Goal: Task Accomplishment & Management: Manage account settings

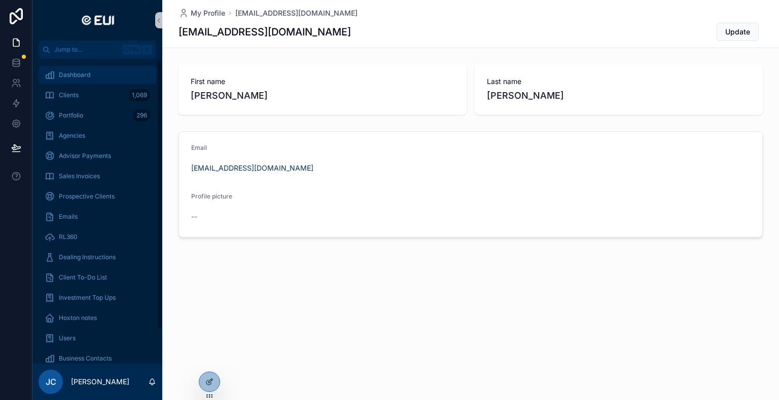
click at [75, 74] on span "Dashboard" at bounding box center [74, 75] width 31 height 8
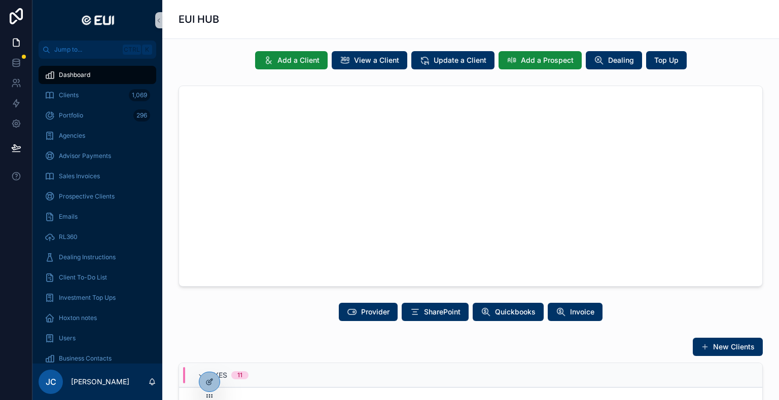
scroll to position [101, 0]
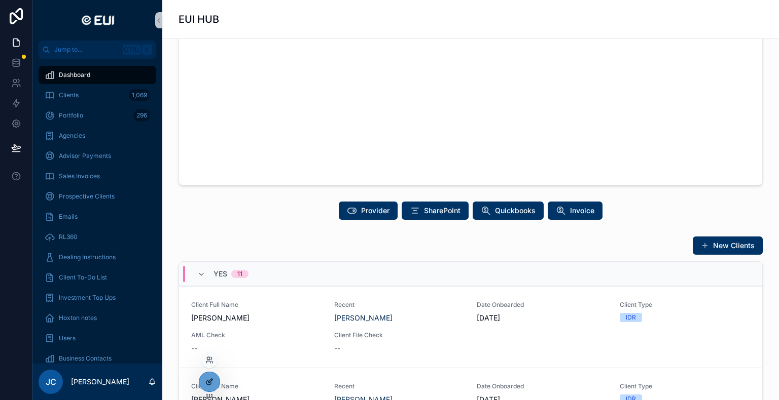
click at [213, 384] on icon at bounding box center [209, 382] width 8 height 8
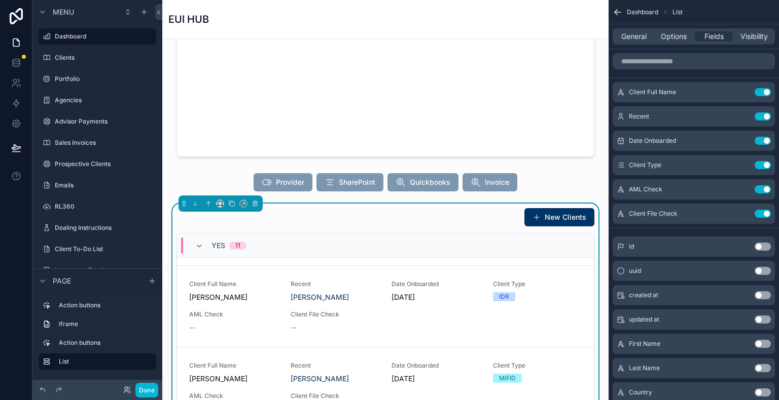
scroll to position [203, 0]
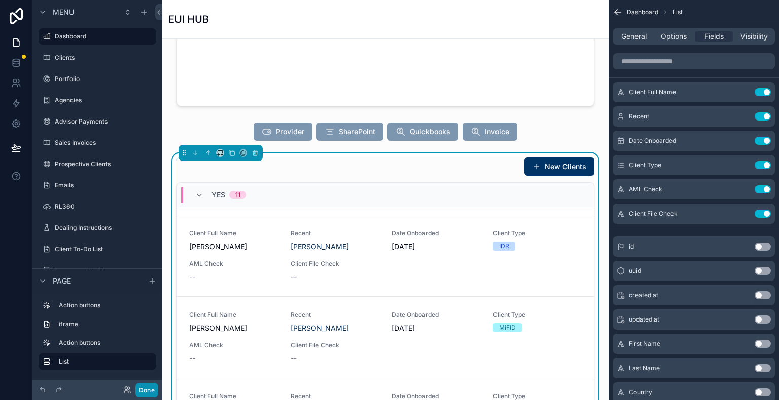
click at [156, 386] on button "Done" at bounding box center [146, 390] width 23 height 15
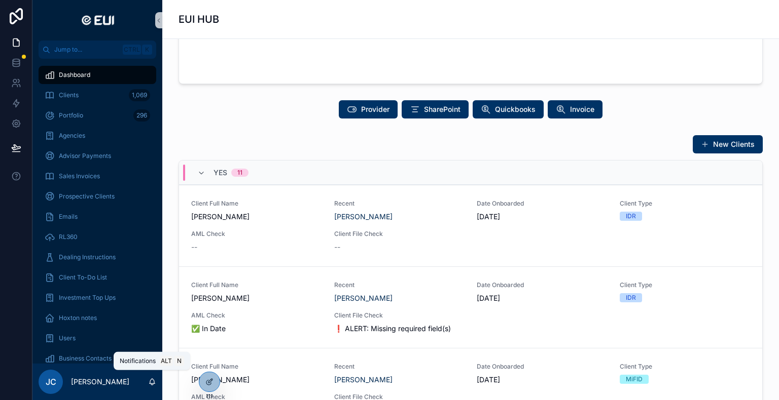
click at [151, 382] on icon "scrollable content" at bounding box center [152, 382] width 8 height 8
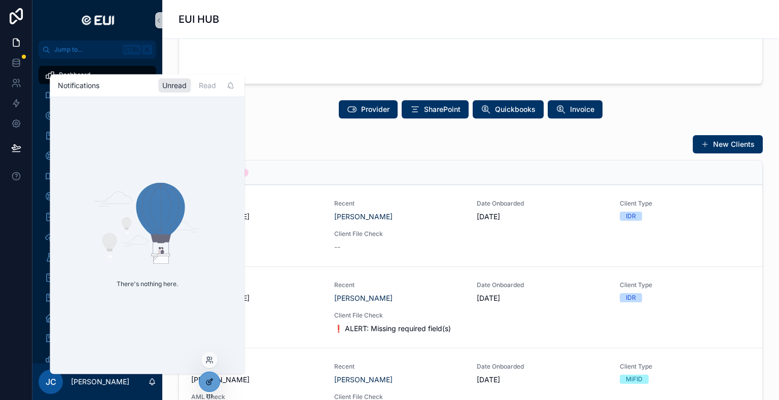
click at [209, 377] on div at bounding box center [209, 382] width 20 height 19
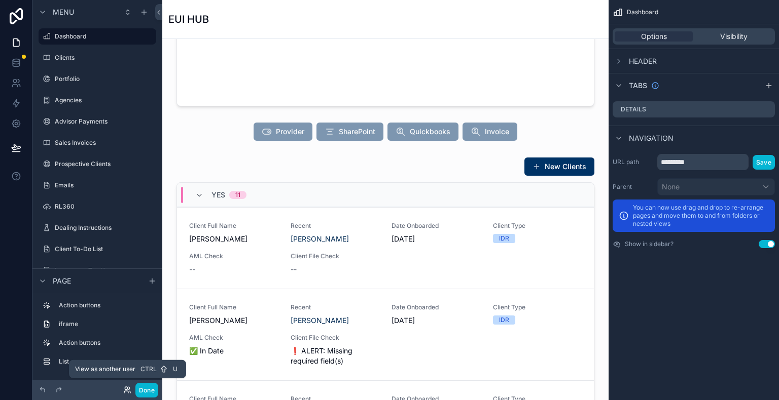
click at [129, 389] on icon at bounding box center [127, 390] width 8 height 8
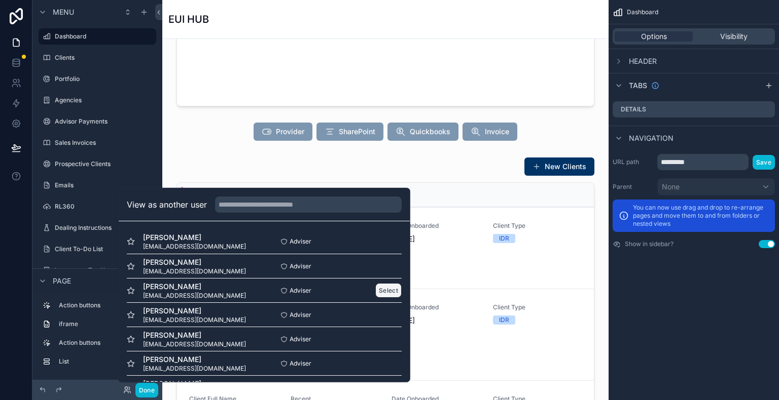
click at [380, 289] on button "Select" at bounding box center [388, 290] width 26 height 15
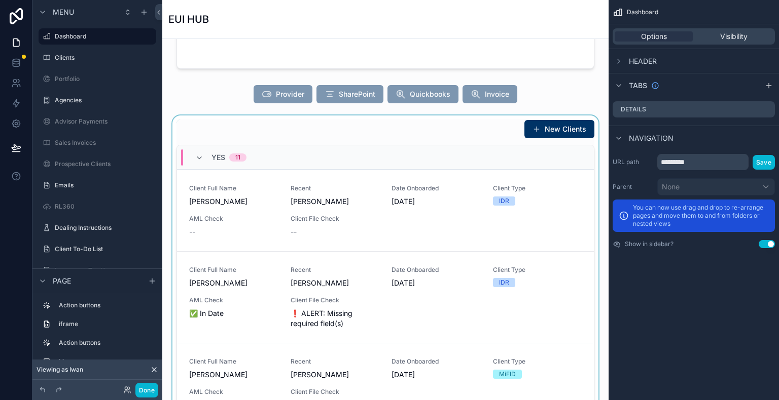
scroll to position [152, 0]
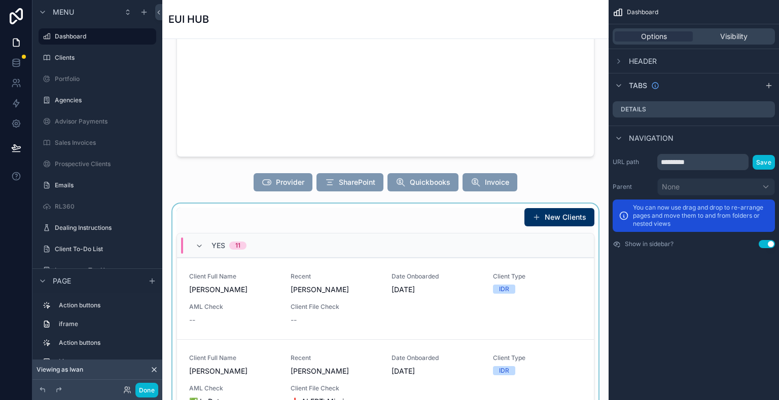
click at [258, 310] on div "scrollable content" at bounding box center [385, 371] width 430 height 334
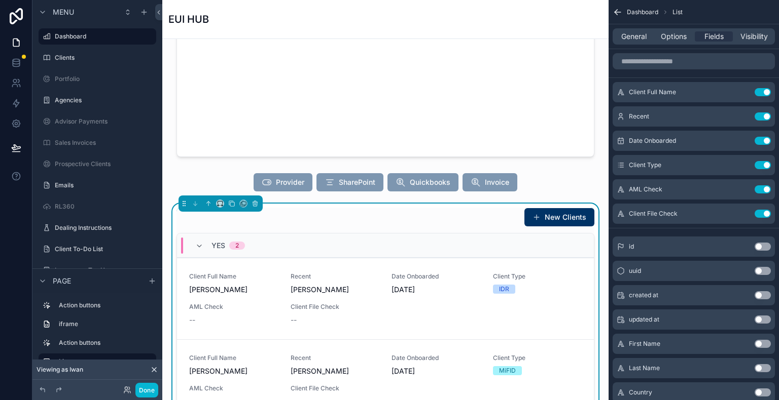
click at [257, 306] on span "AML Check" at bounding box center [233, 307] width 89 height 8
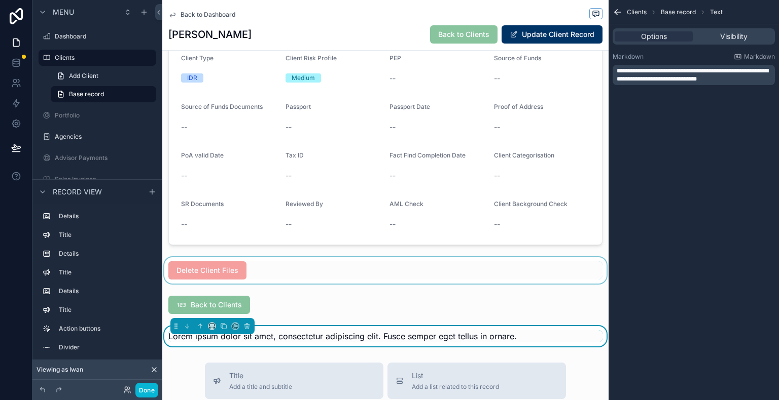
scroll to position [912, 0]
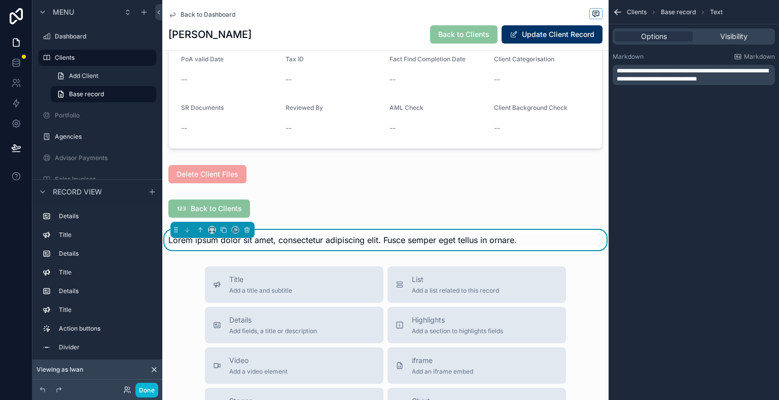
click at [150, 389] on button "Done" at bounding box center [146, 390] width 23 height 15
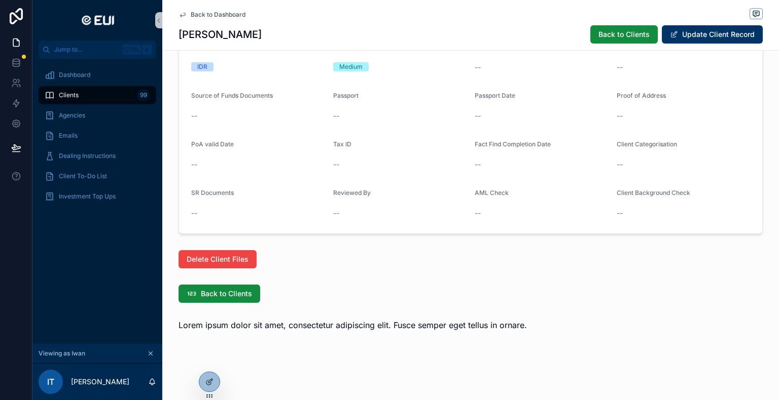
scroll to position [805, 0]
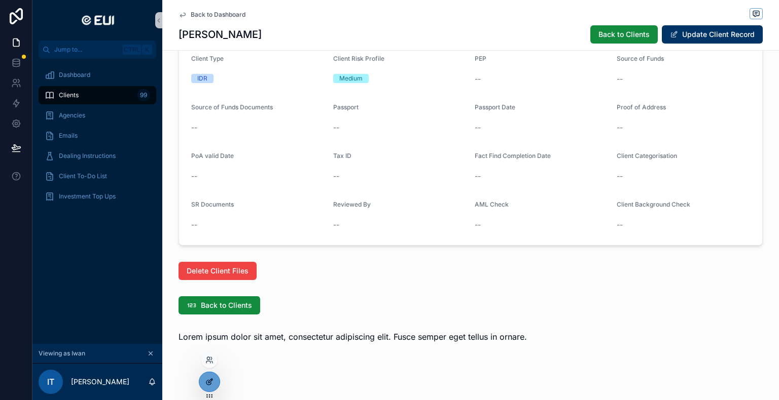
click at [205, 383] on icon at bounding box center [209, 382] width 8 height 8
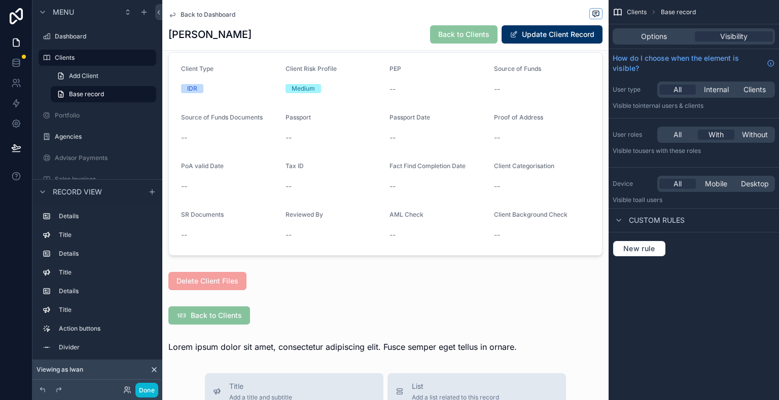
scroll to position [912, 0]
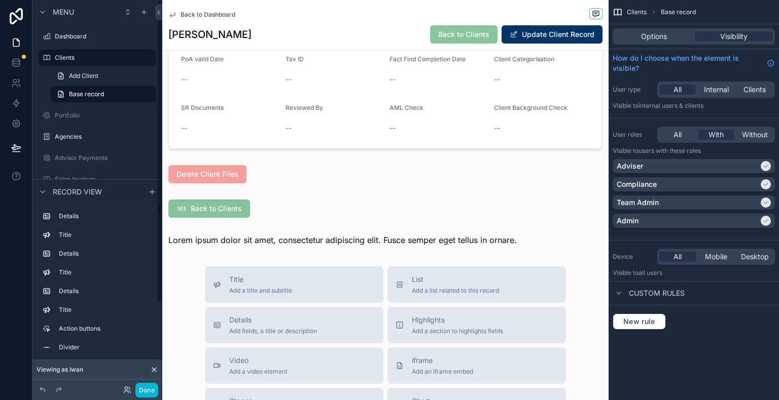
click at [152, 370] on icon at bounding box center [154, 370] width 8 height 8
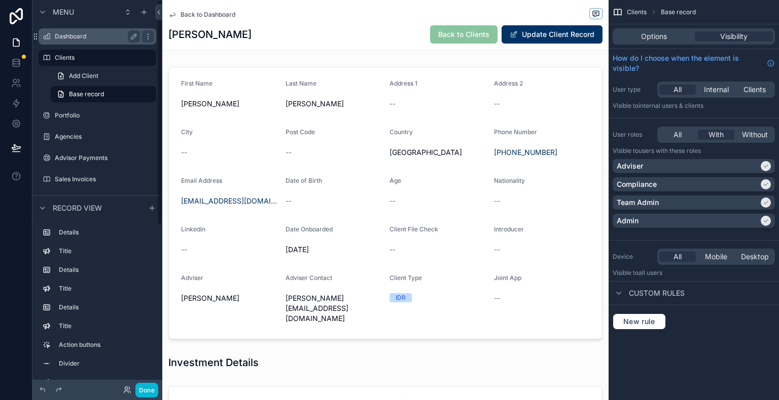
click at [89, 34] on label "Dashboard" at bounding box center [95, 36] width 81 height 8
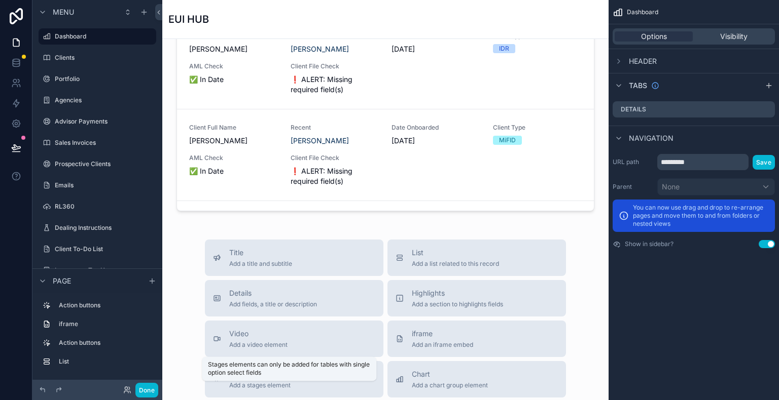
scroll to position [366, 0]
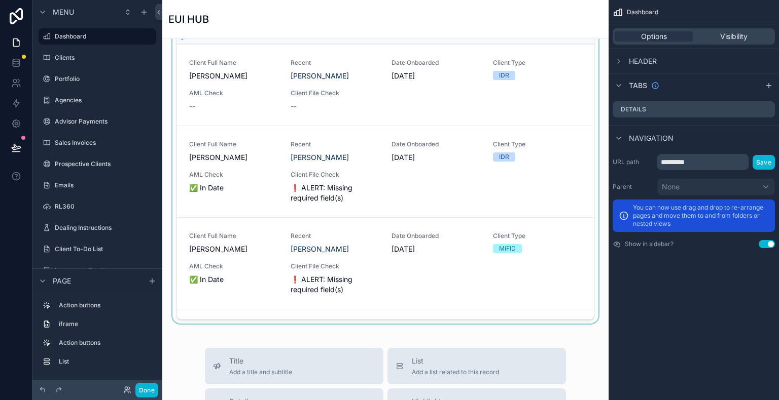
click at [250, 280] on div "scrollable content" at bounding box center [385, 157] width 430 height 334
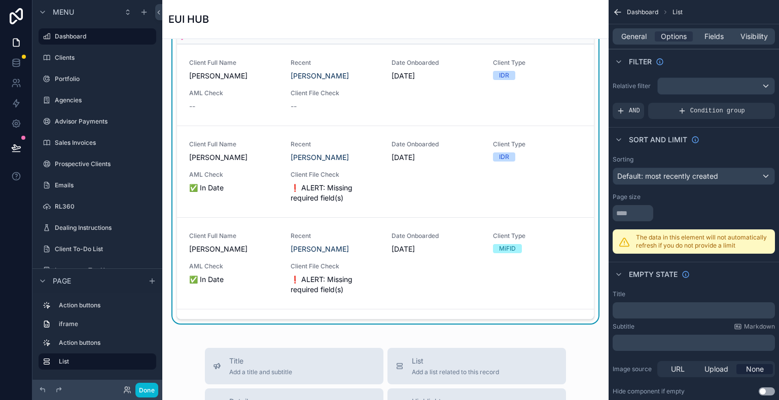
click at [250, 280] on span "✅ In Date" at bounding box center [233, 280] width 89 height 10
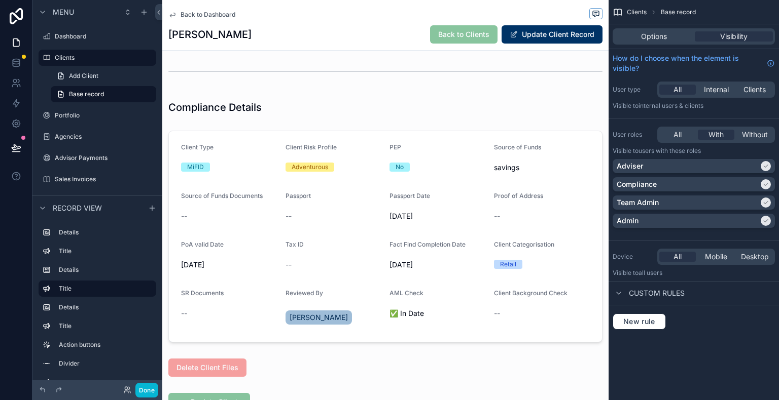
scroll to position [974, 0]
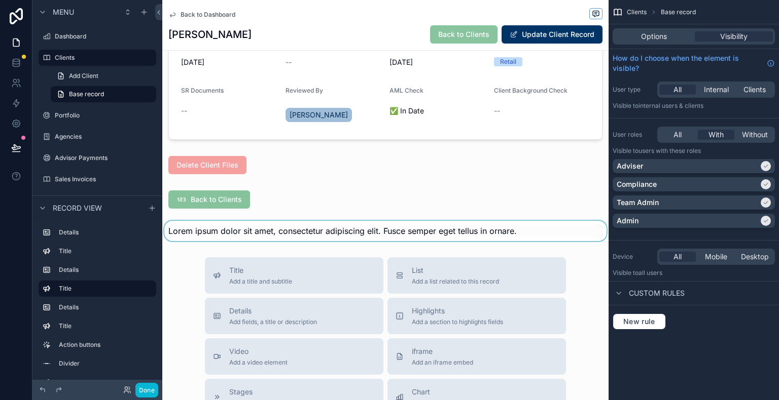
click at [394, 231] on div "scrollable content" at bounding box center [385, 231] width 446 height 20
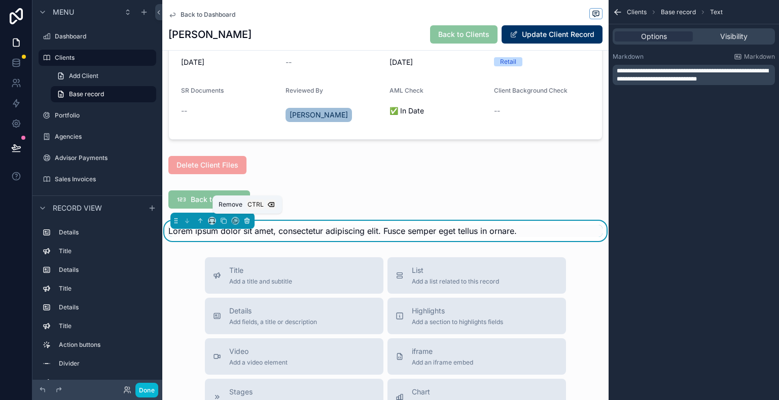
click at [248, 219] on icon "scrollable content" at bounding box center [247, 221] width 4 height 4
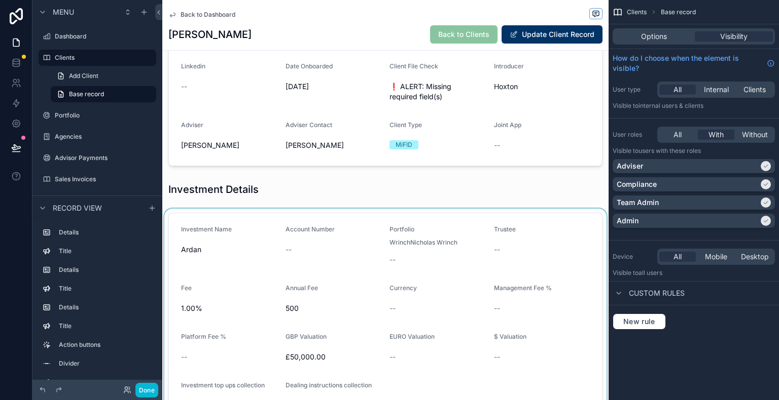
scroll to position [0, 0]
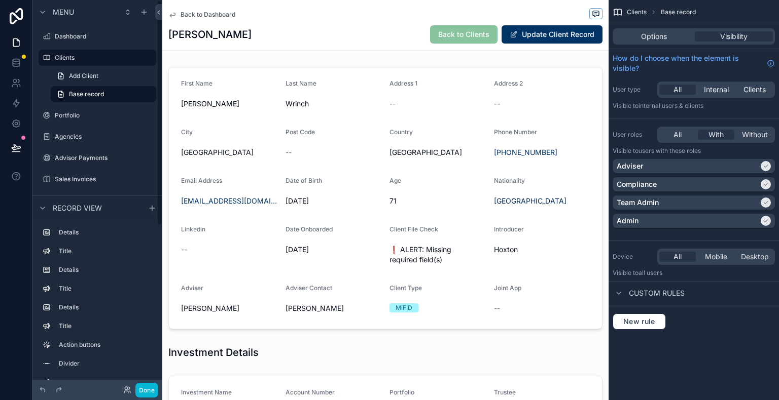
click at [191, 17] on span "Back to Dashboard" at bounding box center [207, 15] width 55 height 8
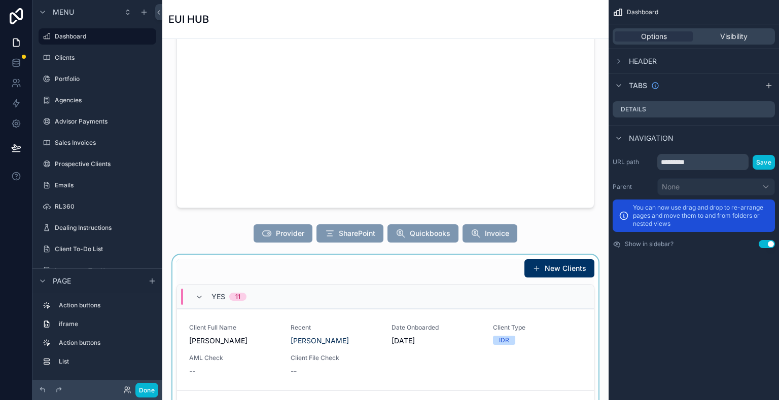
scroll to position [101, 0]
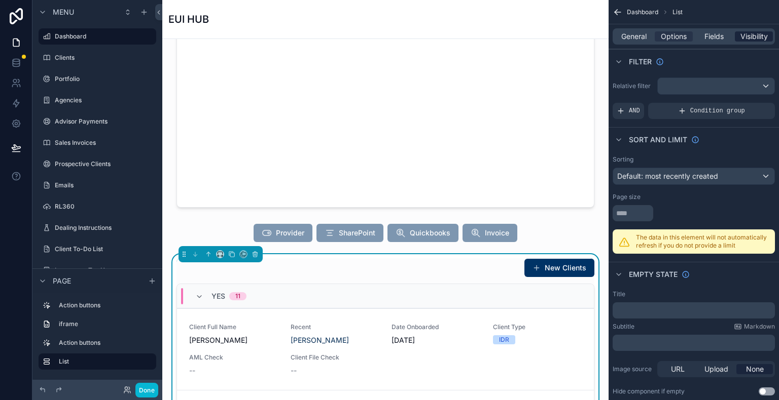
click at [754, 38] on span "Visibility" at bounding box center [753, 36] width 27 height 10
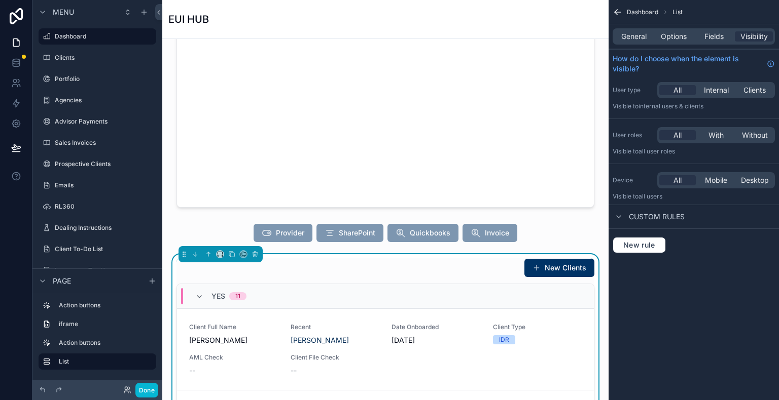
click at [713, 97] on div "All Internal Clients" at bounding box center [716, 90] width 118 height 16
click at [714, 93] on span "Internal" at bounding box center [715, 90] width 25 height 10
click at [720, 137] on span "With" at bounding box center [715, 135] width 15 height 10
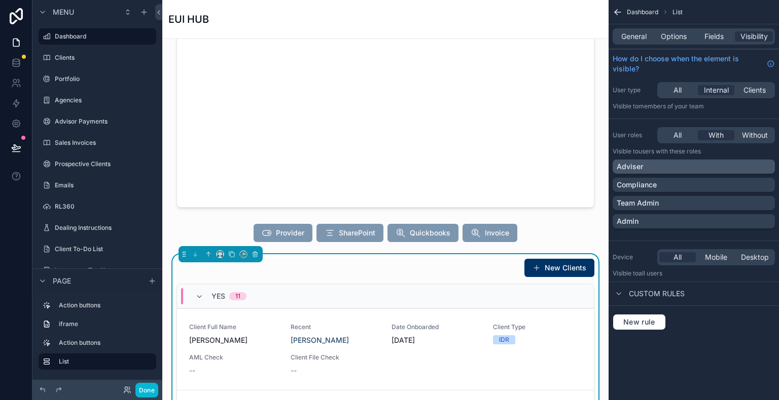
click at [662, 165] on div "Adviser" at bounding box center [693, 167] width 154 height 10
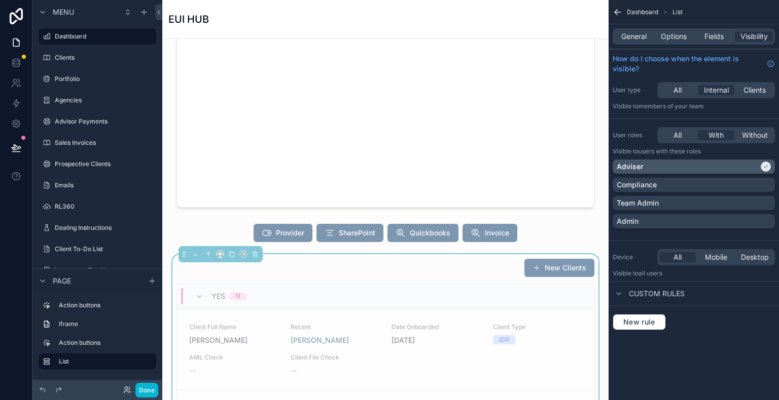
click at [762, 166] on icon "scrollable content" at bounding box center [765, 167] width 6 height 6
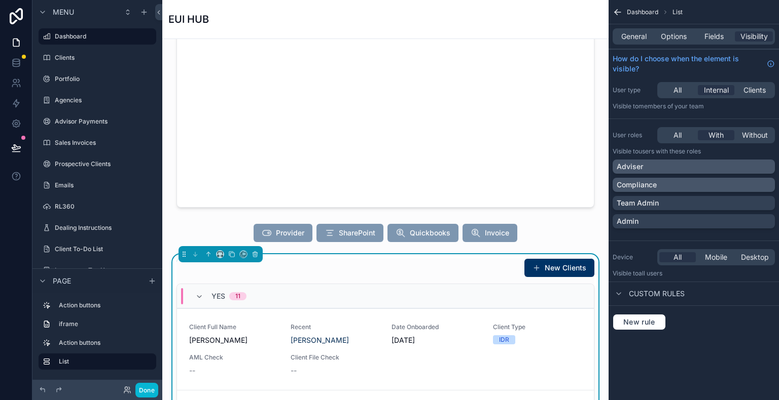
click at [735, 183] on div "Compliance" at bounding box center [693, 185] width 154 height 10
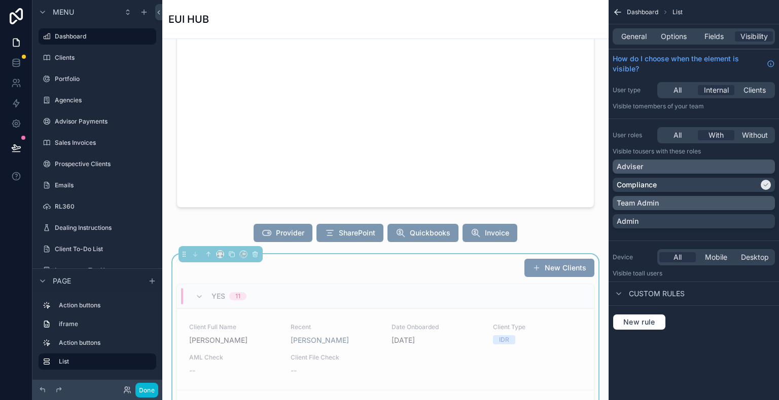
click at [749, 206] on div "Team Admin" at bounding box center [693, 203] width 154 height 10
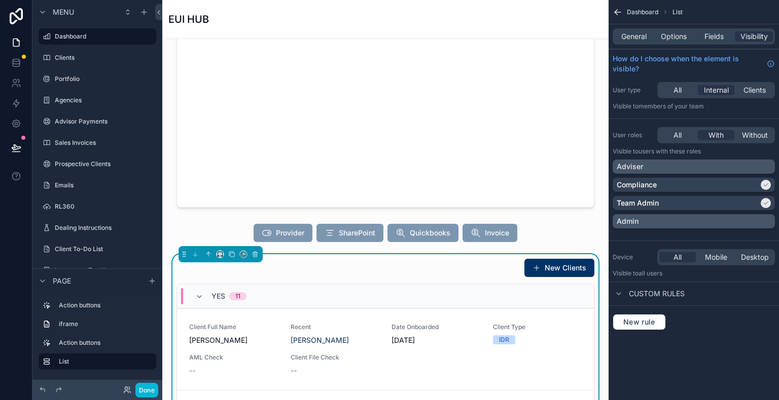
click at [761, 218] on div "Admin" at bounding box center [693, 221] width 154 height 10
click at [148, 390] on button "Done" at bounding box center [146, 390] width 23 height 15
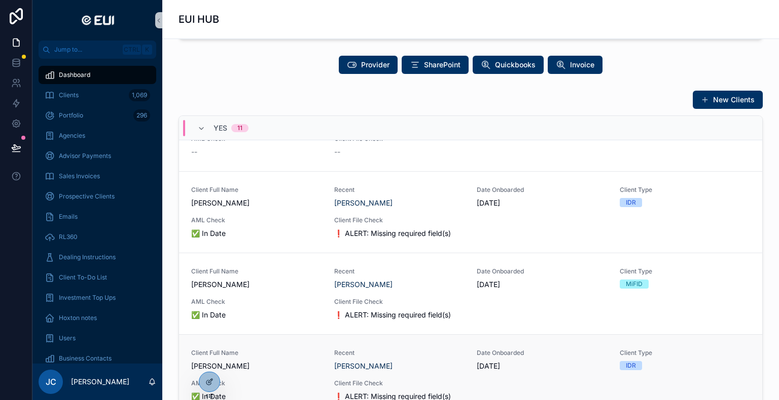
scroll to position [348, 0]
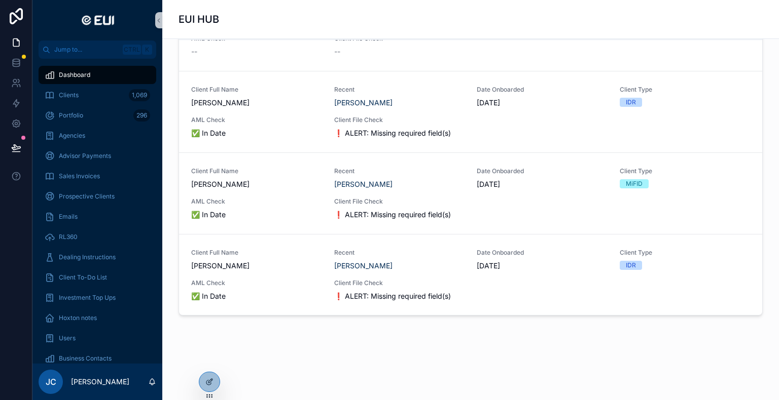
click at [127, 385] on div "JC John Corcoran" at bounding box center [97, 382] width 130 height 36
click at [206, 380] on icon at bounding box center [209, 382] width 8 height 8
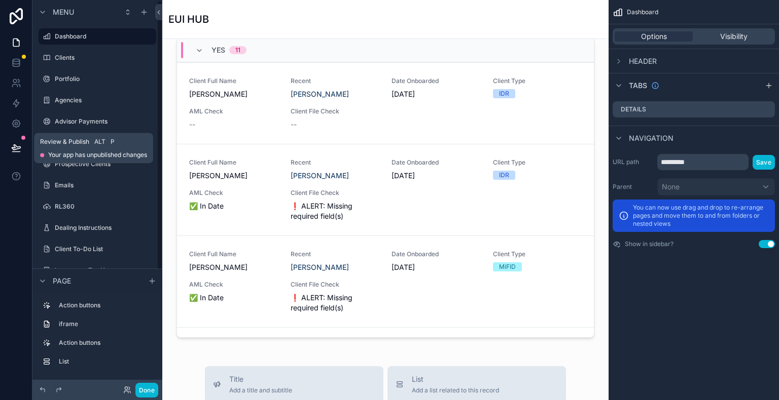
click at [16, 143] on icon at bounding box center [16, 148] width 10 height 10
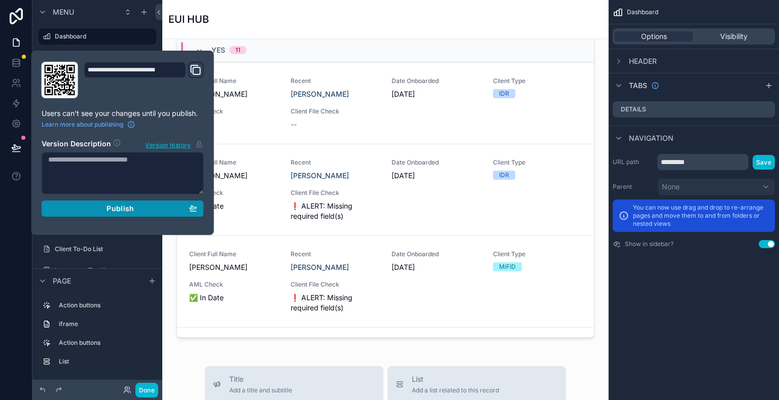
click at [126, 211] on span "Publish" at bounding box center [119, 208] width 27 height 9
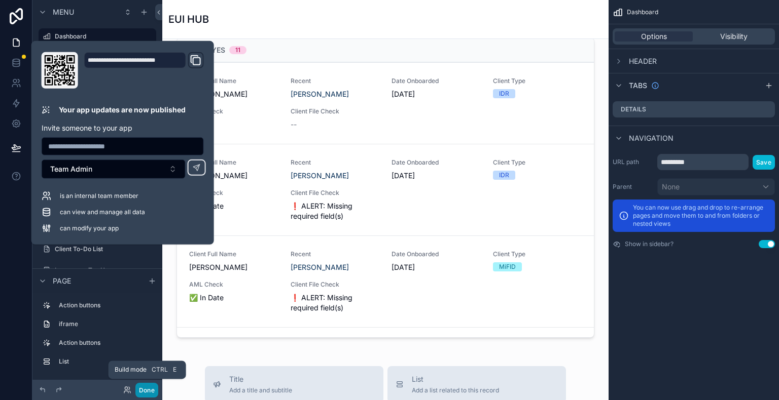
click at [150, 394] on button "Done" at bounding box center [146, 390] width 23 height 15
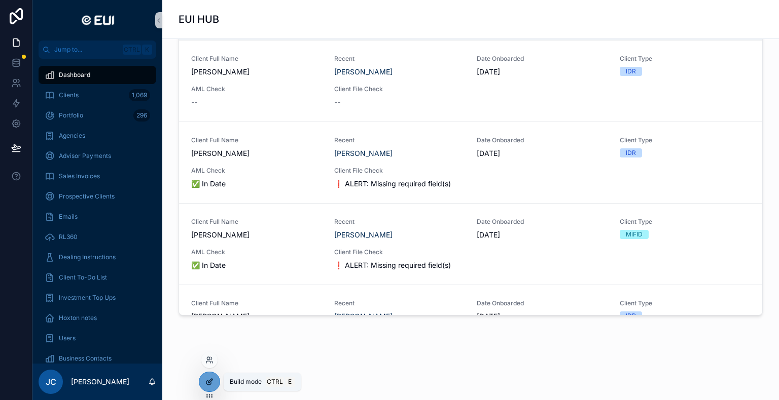
click at [207, 377] on div at bounding box center [209, 382] width 20 height 19
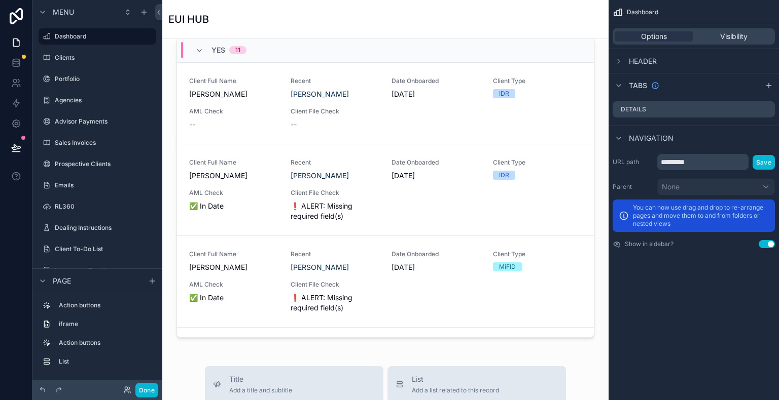
click at [122, 389] on div "Done" at bounding box center [138, 390] width 41 height 15
click at [125, 389] on icon at bounding box center [126, 388] width 3 height 3
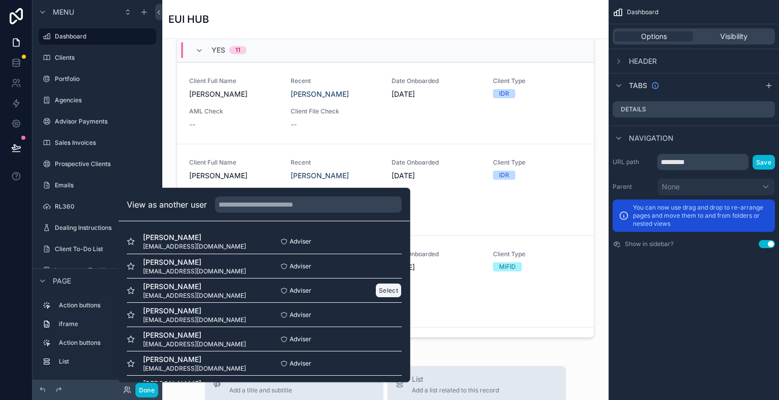
click at [375, 288] on button "Select" at bounding box center [388, 290] width 26 height 15
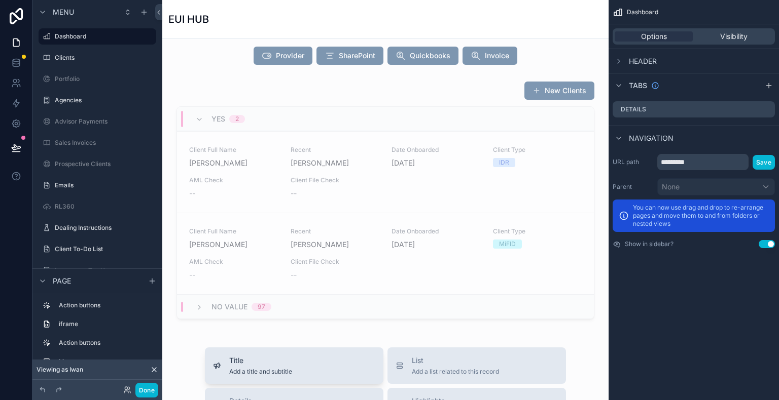
scroll to position [203, 0]
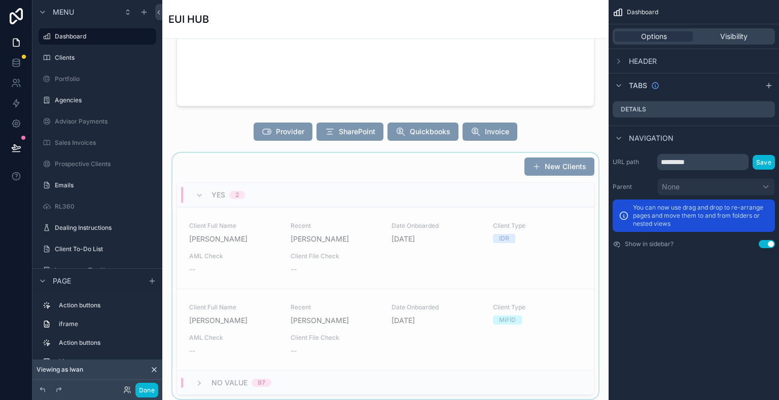
click at [260, 240] on div "scrollable content" at bounding box center [385, 276] width 430 height 246
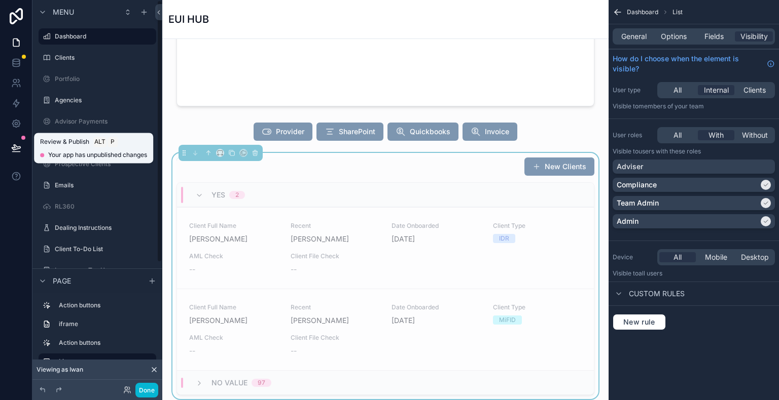
click at [22, 146] on button at bounding box center [16, 148] width 22 height 28
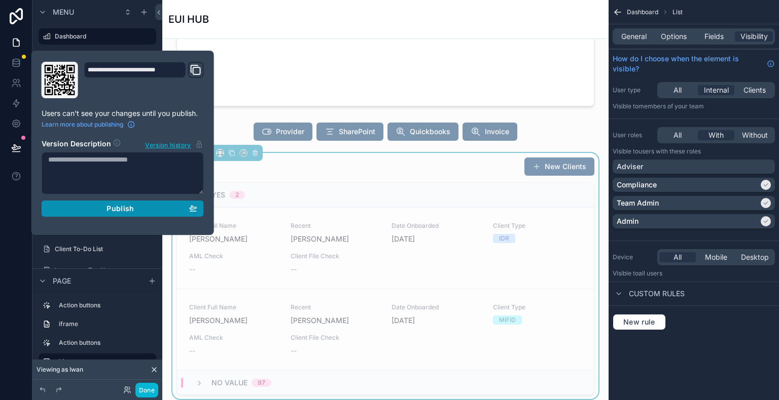
click at [129, 208] on span "Publish" at bounding box center [119, 208] width 27 height 9
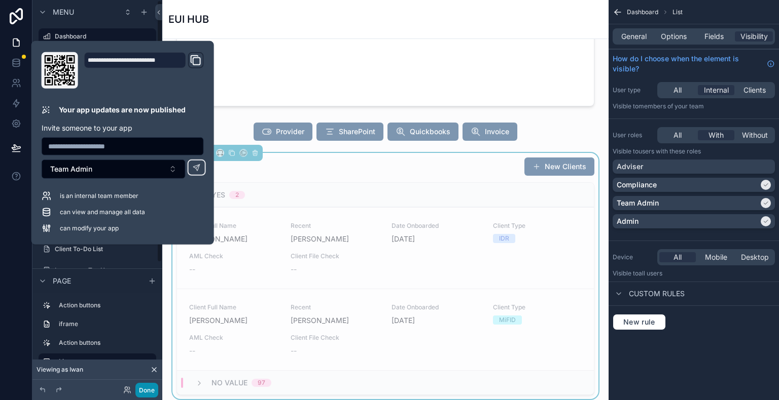
click at [156, 390] on button "Done" at bounding box center [146, 390] width 23 height 15
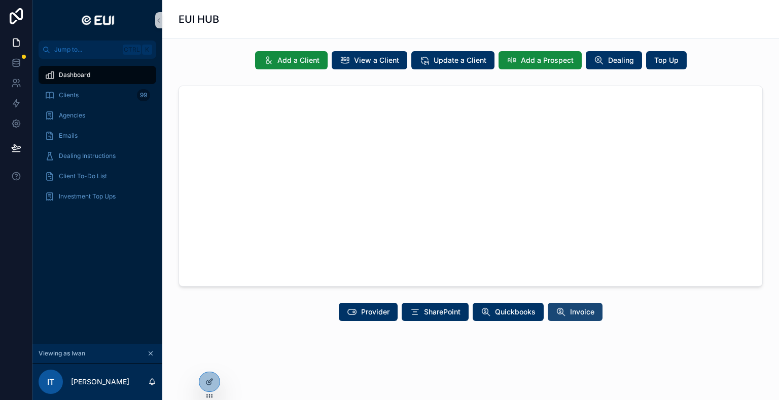
click at [574, 313] on span "Invoice" at bounding box center [582, 312] width 24 height 10
click at [576, 316] on span "Invoice" at bounding box center [582, 312] width 24 height 10
click at [513, 318] on button "Quickbooks" at bounding box center [507, 312] width 71 height 18
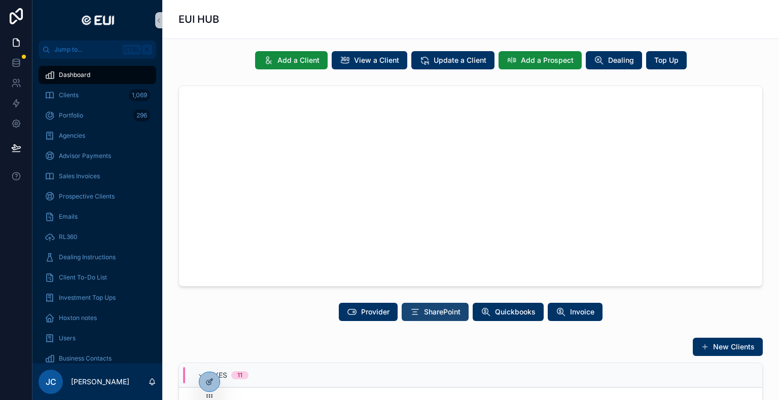
click at [431, 315] on span "SharePoint" at bounding box center [442, 312] width 36 height 10
click at [367, 314] on span "Provider" at bounding box center [375, 312] width 28 height 10
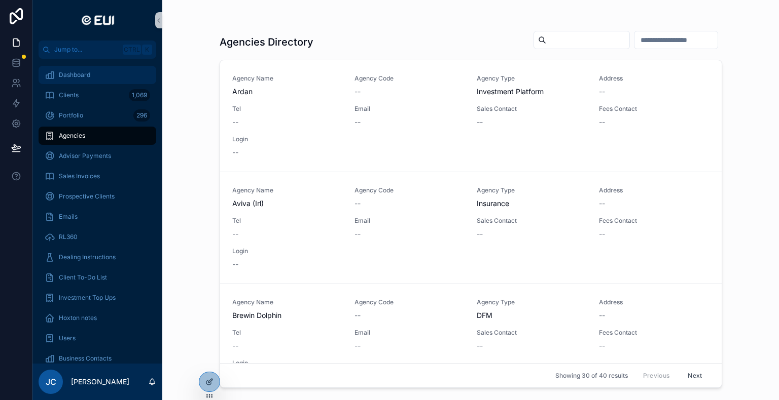
click at [77, 77] on span "Dashboard" at bounding box center [74, 75] width 31 height 8
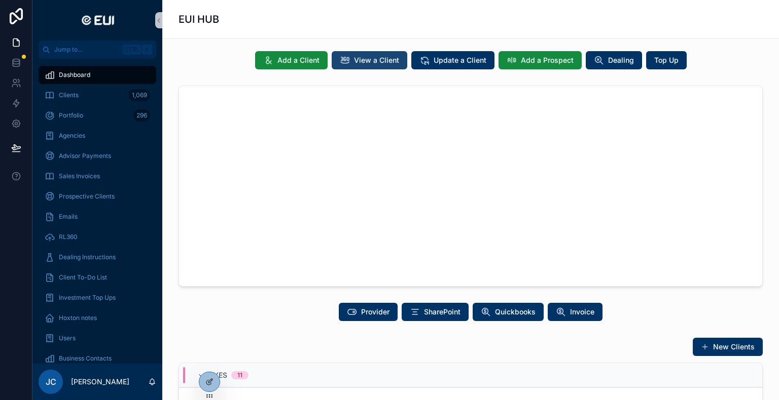
click at [360, 67] on button "View a Client" at bounding box center [369, 60] width 76 height 18
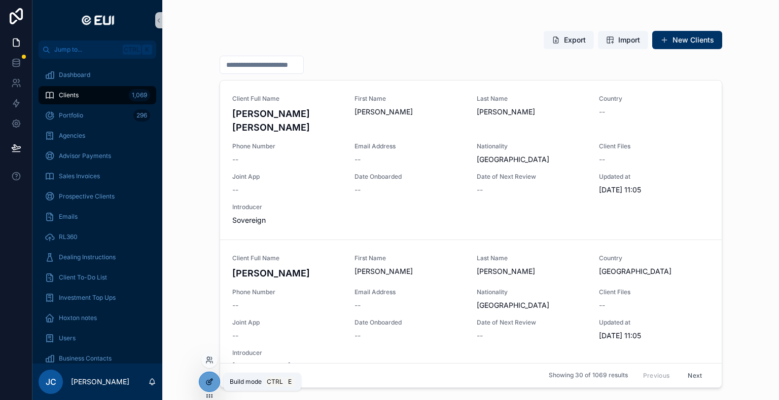
click at [211, 384] on icon at bounding box center [209, 382] width 8 height 8
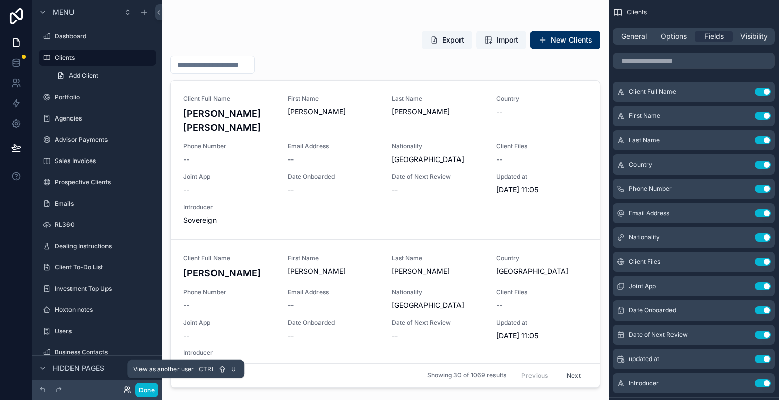
click at [124, 391] on icon at bounding box center [127, 390] width 8 height 8
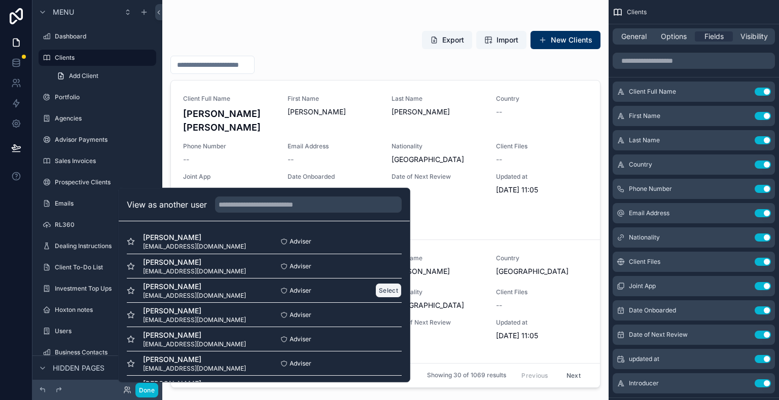
click at [387, 292] on button "Select" at bounding box center [388, 290] width 26 height 15
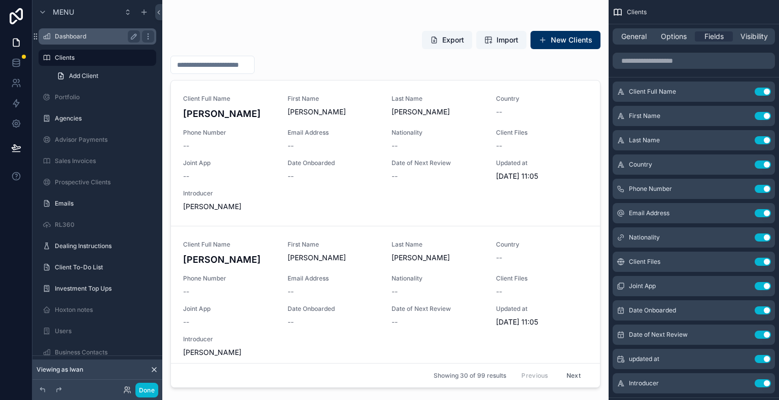
click at [90, 31] on div "Dashboard" at bounding box center [97, 36] width 85 height 12
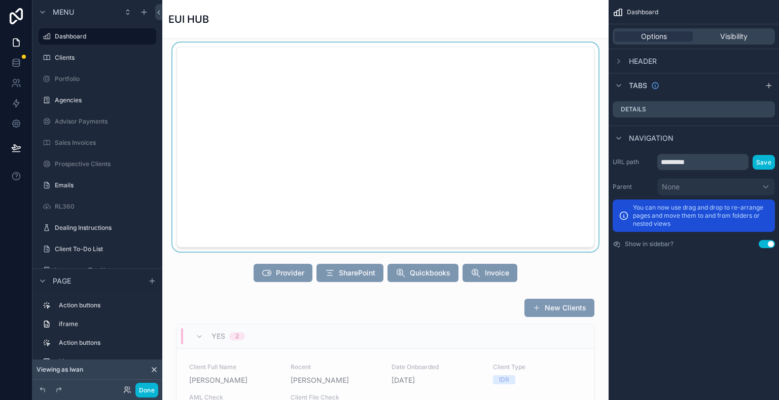
scroll to position [203, 0]
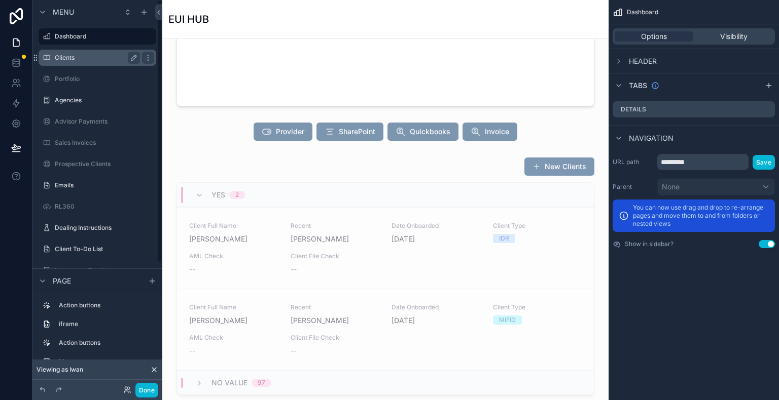
click at [65, 62] on div "Clients" at bounding box center [97, 58] width 85 height 12
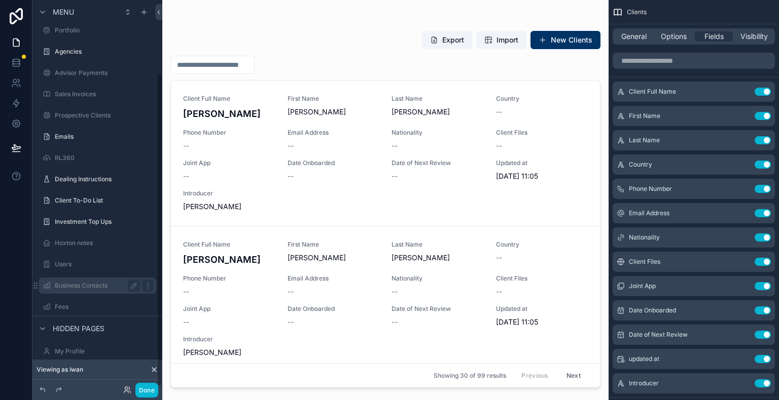
scroll to position [92, 0]
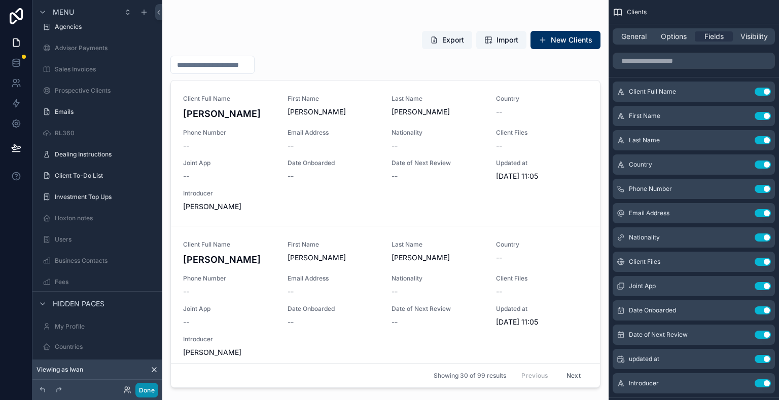
click at [146, 390] on button "Done" at bounding box center [146, 390] width 23 height 15
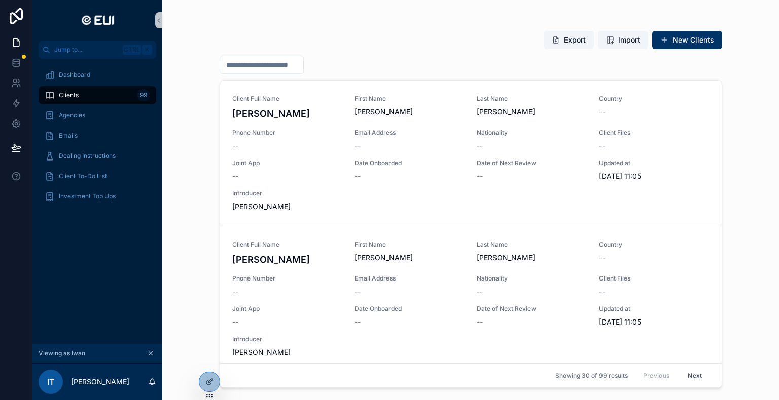
click at [149, 354] on icon "scrollable content" at bounding box center [150, 353] width 7 height 7
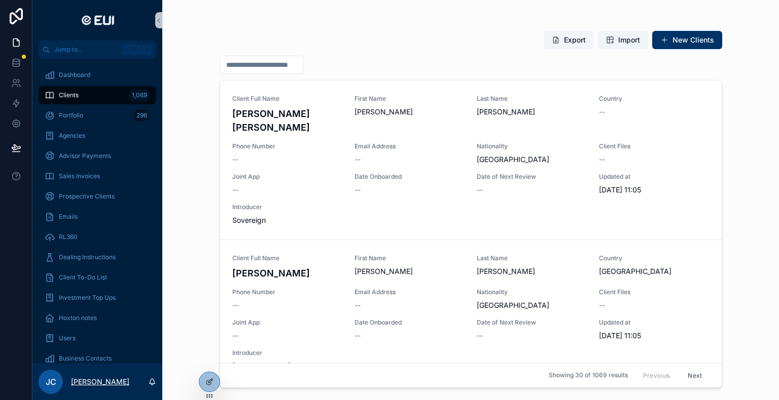
click at [97, 386] on p "[PERSON_NAME]" at bounding box center [100, 382] width 58 height 10
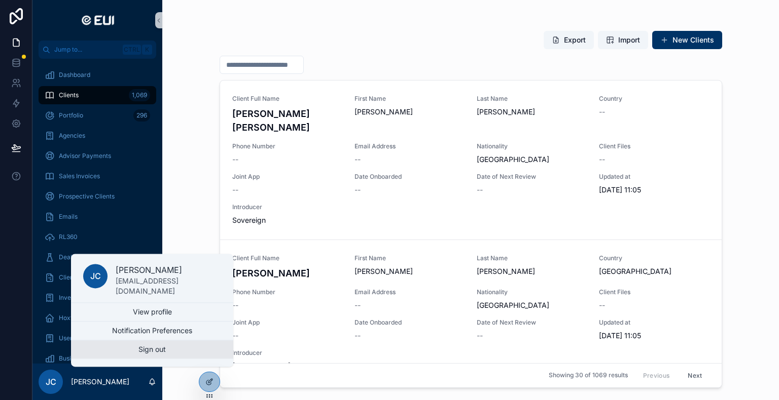
click at [150, 355] on button "Sign out" at bounding box center [152, 350] width 162 height 18
